Goal: Find specific page/section: Find specific page/section

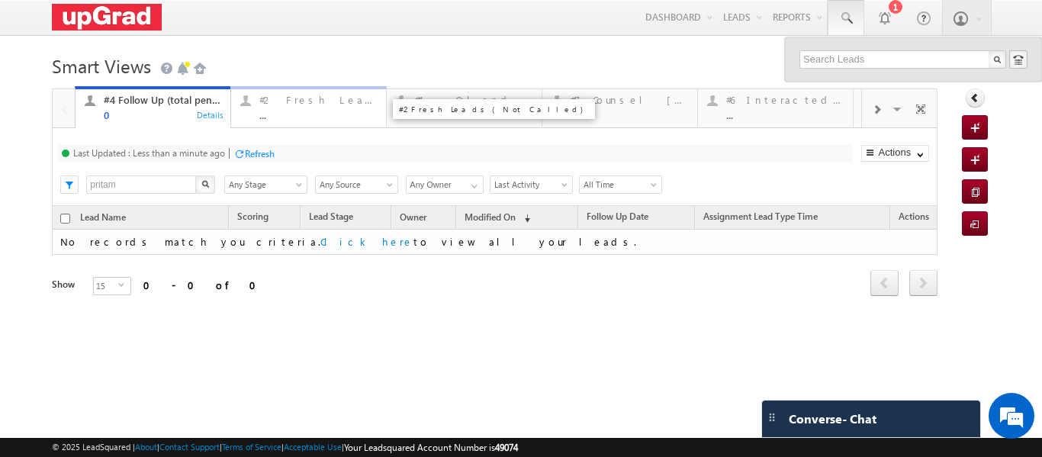
click at [294, 111] on div "..." at bounding box center [317, 114] width 117 height 11
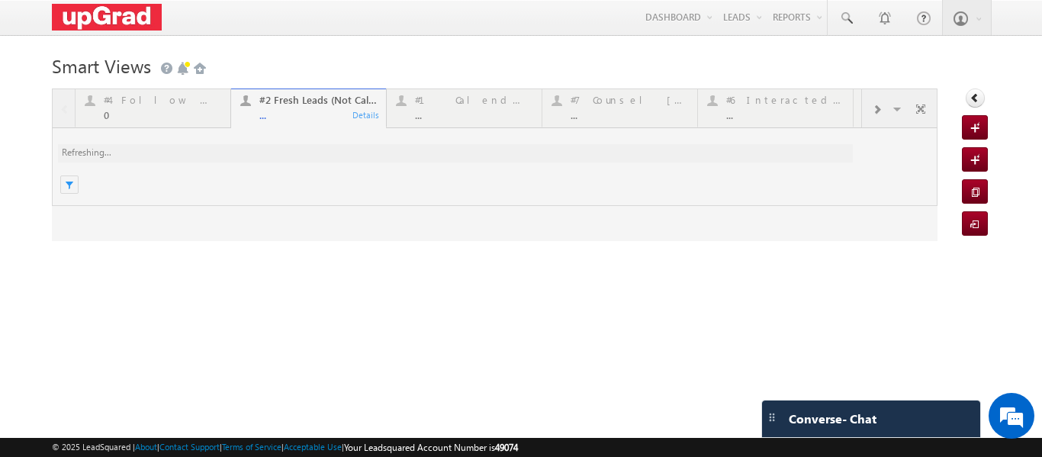
click at [299, 113] on div at bounding box center [495, 165] width 886 height 153
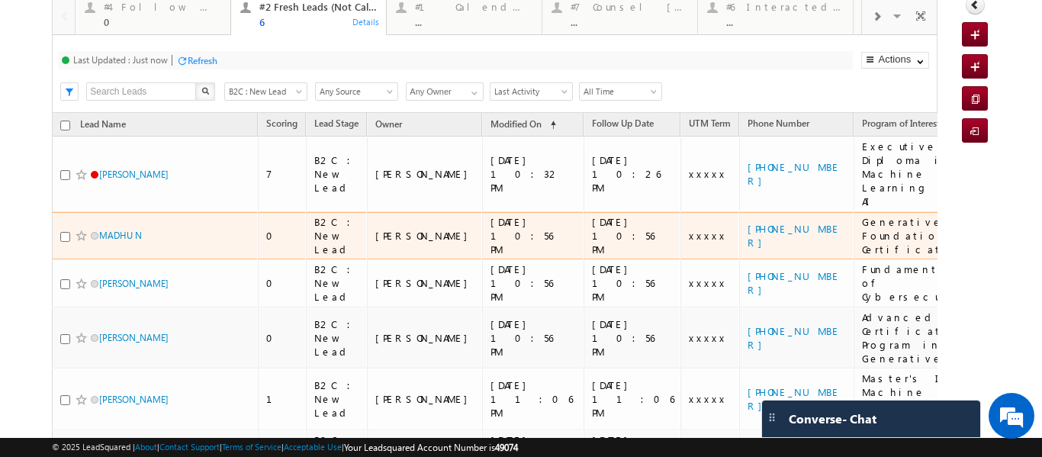
scroll to position [76, 0]
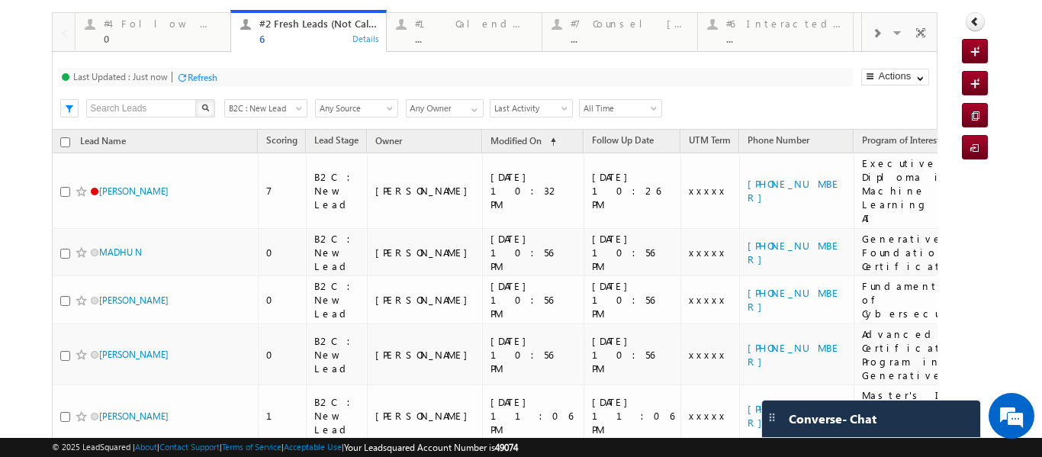
click at [872, 36] on span at bounding box center [876, 33] width 9 height 12
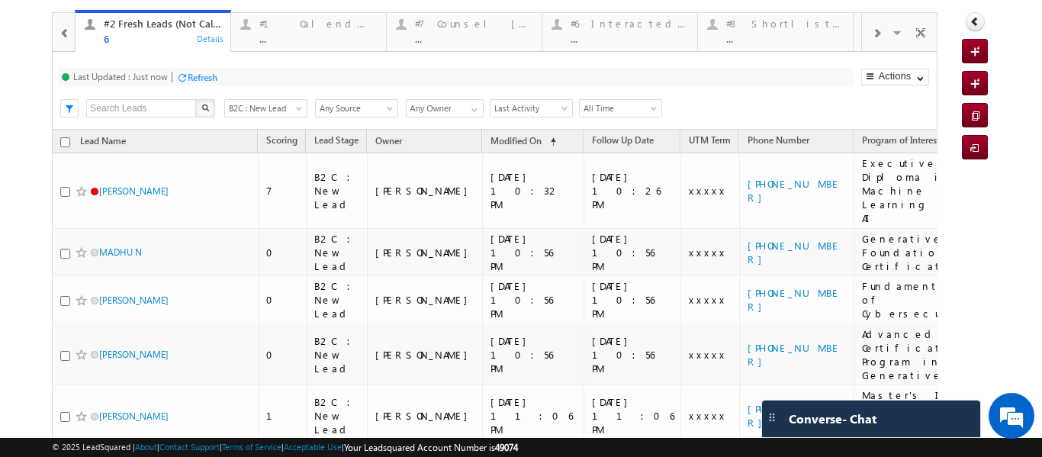
click at [872, 36] on span at bounding box center [876, 33] width 9 height 12
click at [620, 40] on div "..." at bounding box center [629, 38] width 117 height 11
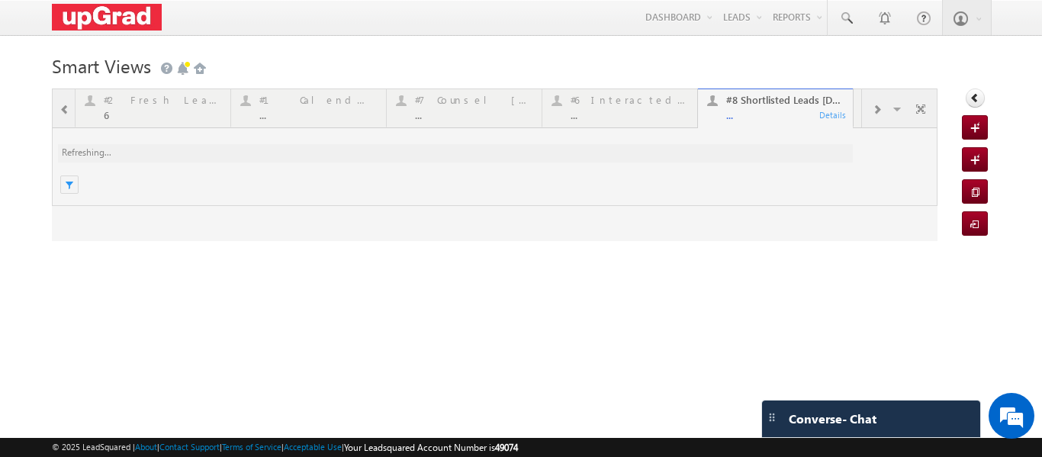
scroll to position [0, 0]
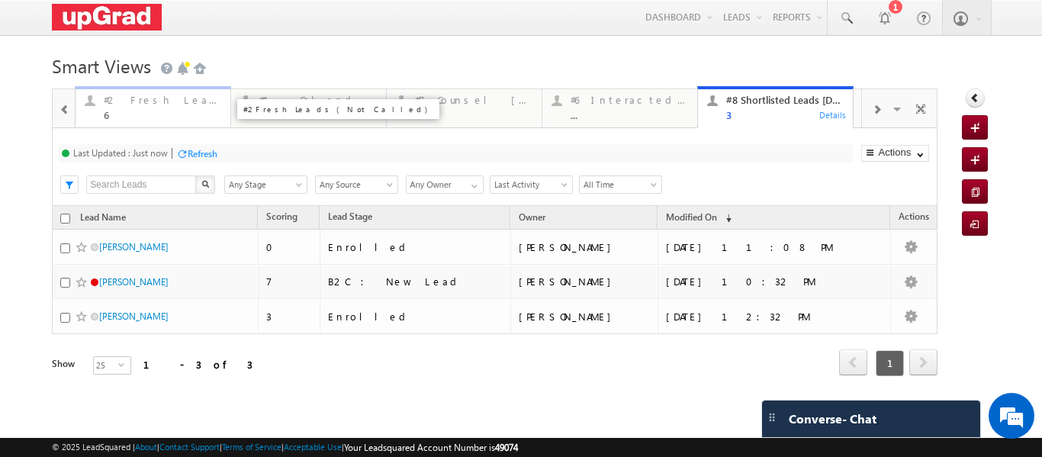
click at [159, 110] on div "6" at bounding box center [162, 114] width 117 height 11
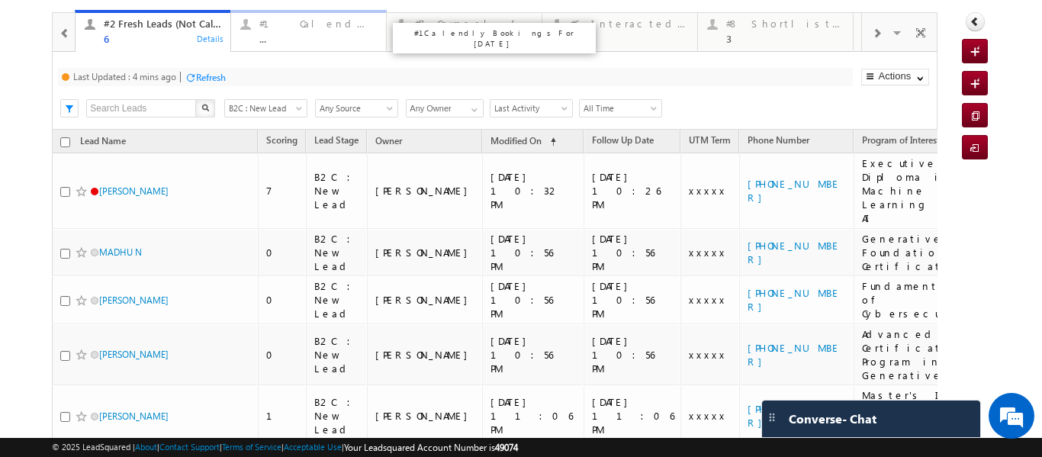
click at [311, 34] on div "..." at bounding box center [317, 38] width 117 height 11
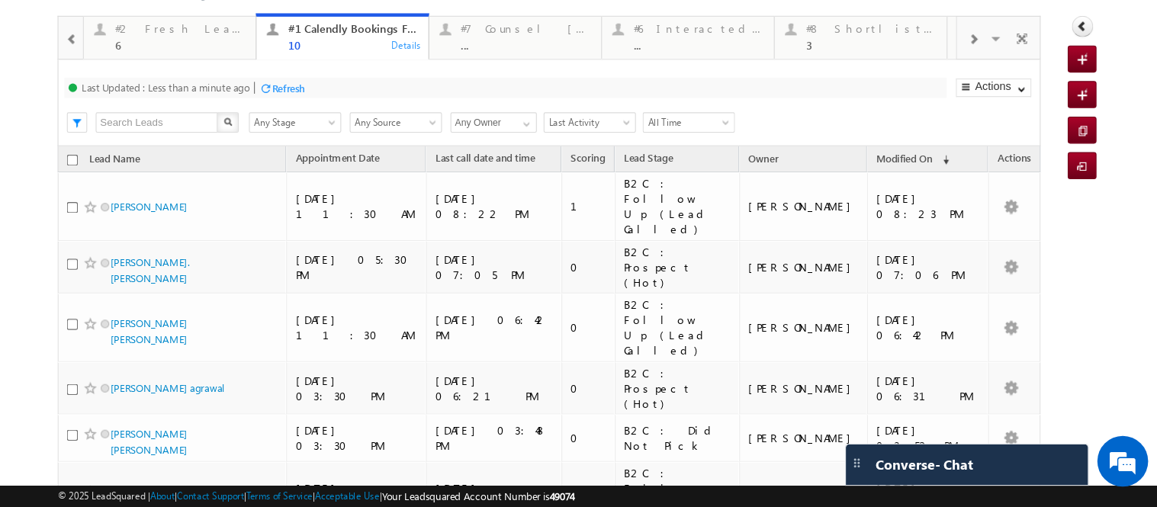
scroll to position [73, 0]
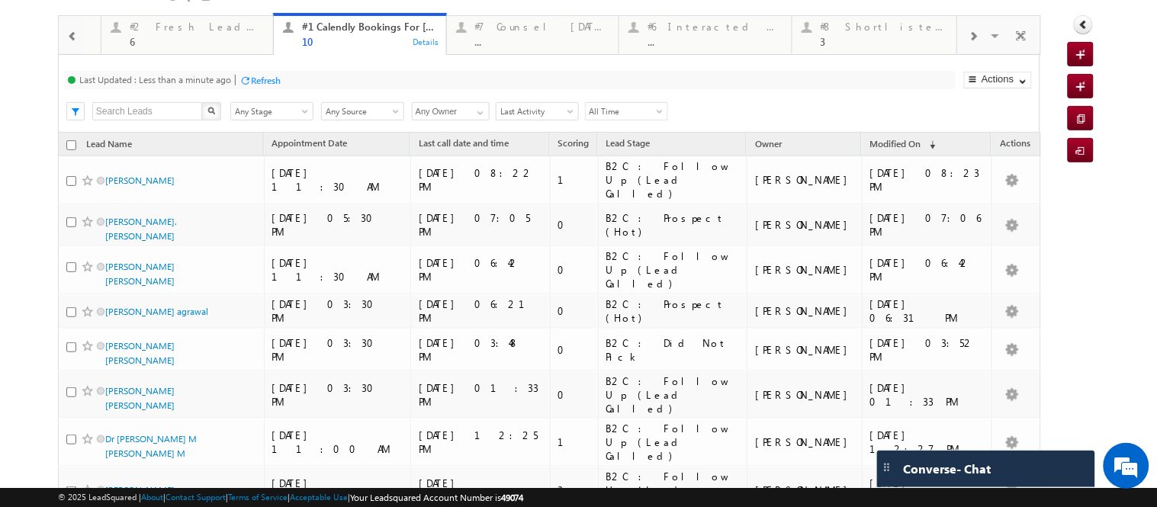
drag, startPoint x: 1015, startPoint y: 2, endPoint x: 806, endPoint y: 150, distance: 257.2
click at [806, 121] on div "Search X Lead Stage Any Stage Any Stage Lead Source Any Source Any Source Owner…" at bounding box center [562, 109] width 955 height 23
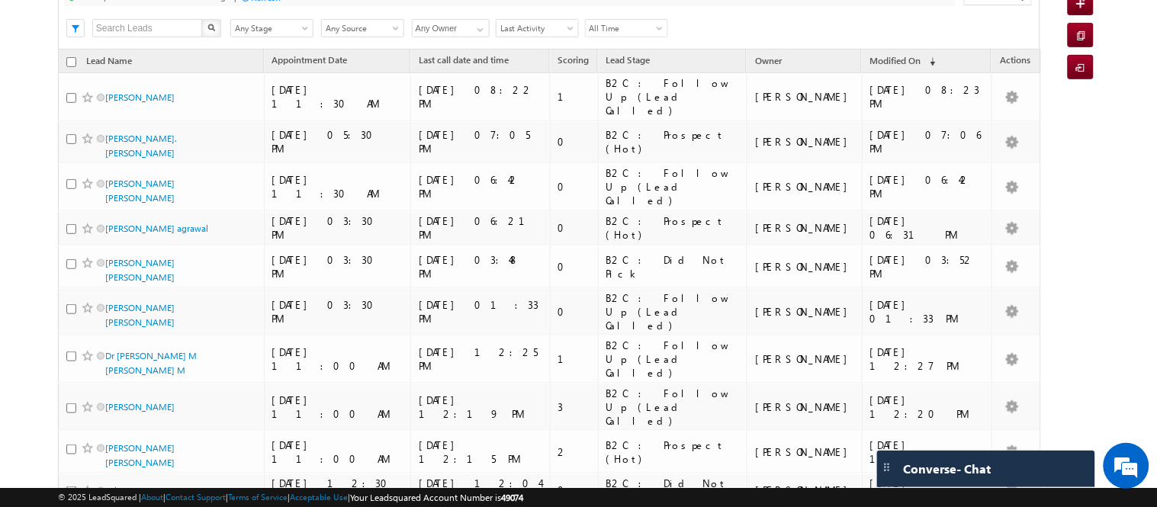
scroll to position [150, 0]
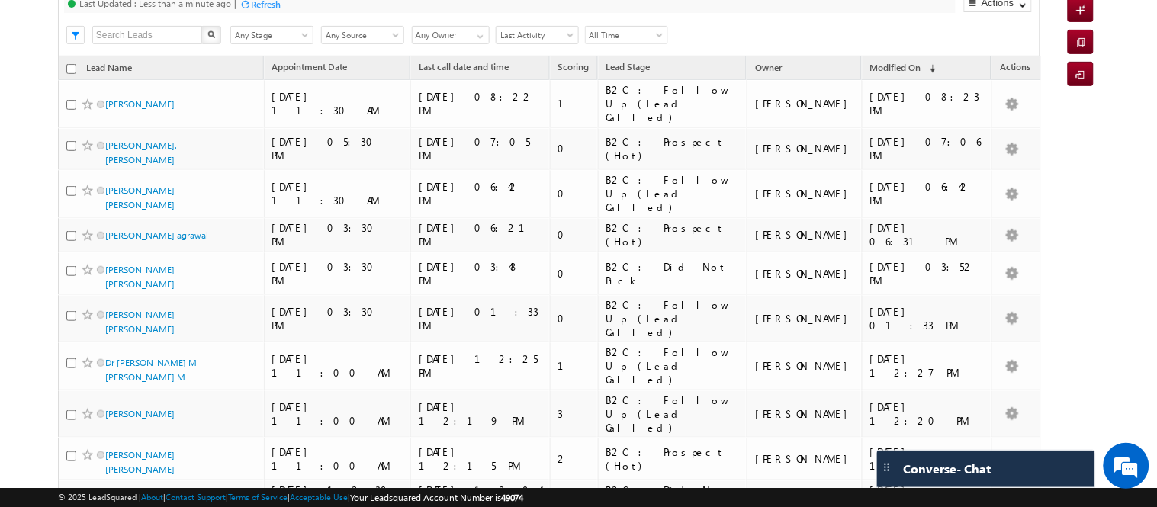
click at [1041, 146] on html "Menu [PERSON_NAME] ritu. raj@u pgrad .com" at bounding box center [578, 243] width 1157 height 787
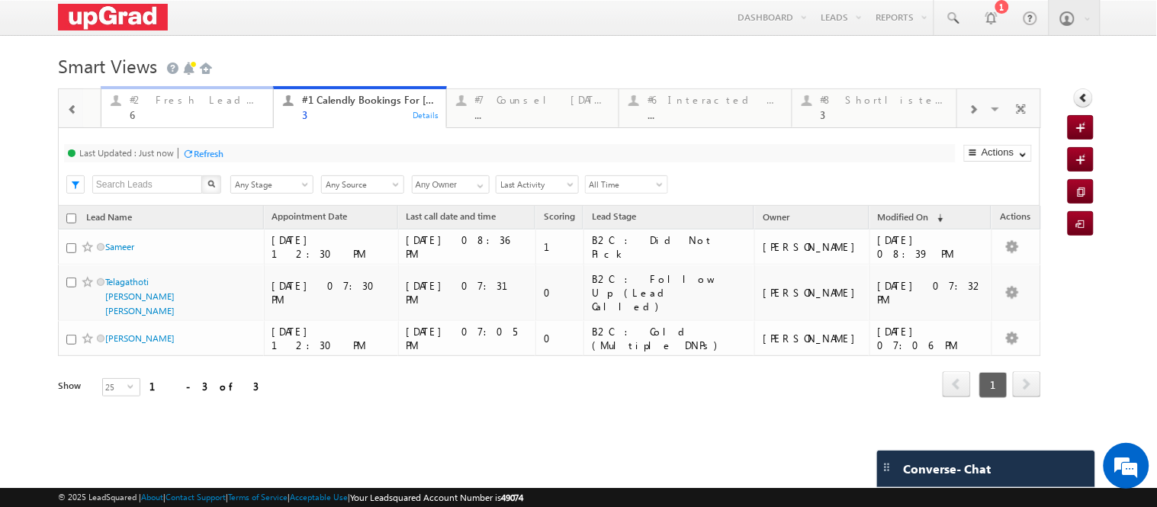
scroll to position [0, 0]
click at [849, 101] on div "#8 Shortlisted Leads [DATE]" at bounding box center [888, 100] width 134 height 12
